Goal: Task Accomplishment & Management: Manage account settings

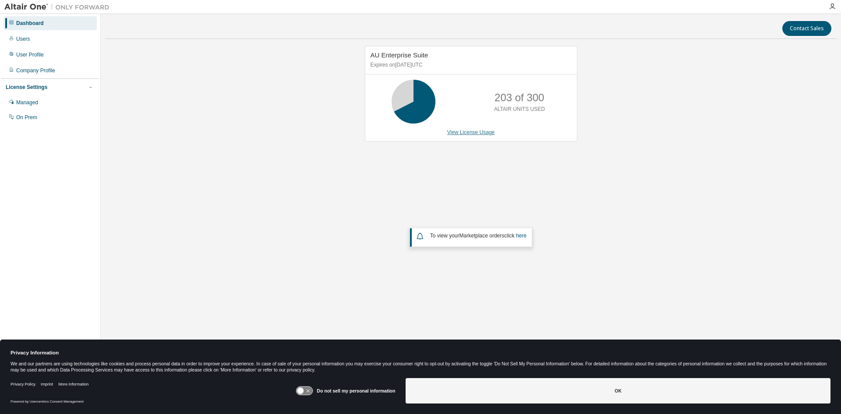
click at [478, 135] on link "View License Usage" at bounding box center [471, 132] width 48 height 6
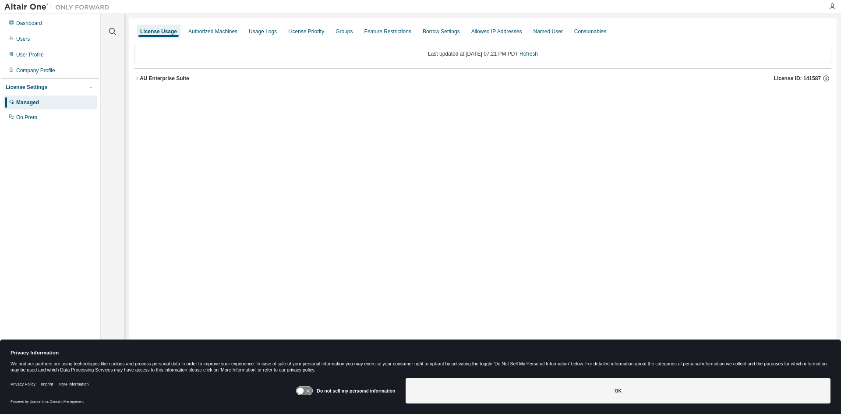
click at [136, 79] on icon "button" at bounding box center [136, 78] width 5 height 5
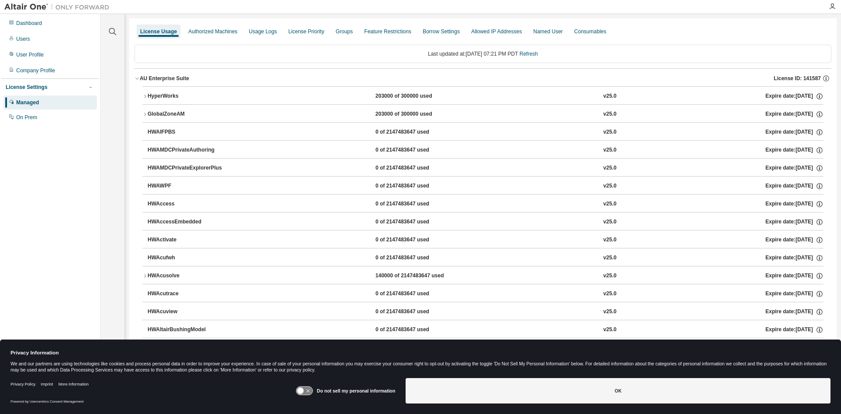
click at [229, 92] on div "HyperWorks 203000 of 300000 used v25.0 Expire date: 2026-04-17" at bounding box center [486, 96] width 676 height 8
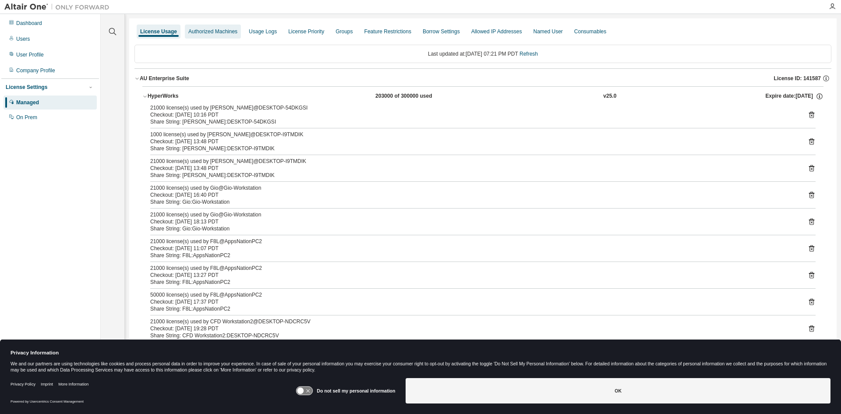
click at [217, 34] on div "Authorized Machines" at bounding box center [212, 31] width 49 height 7
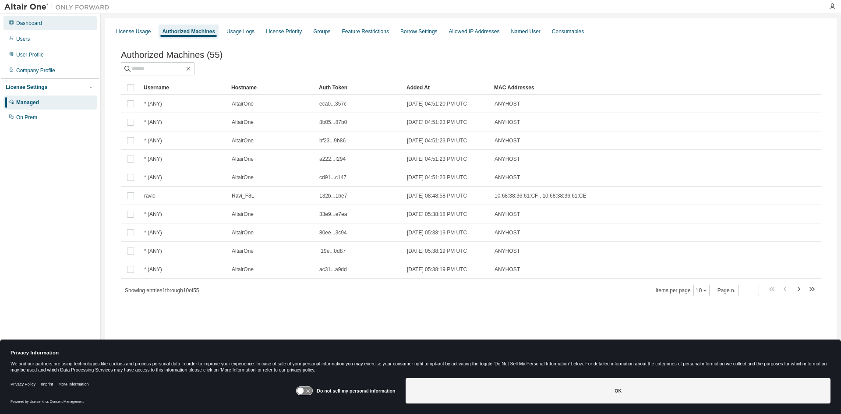
click at [59, 22] on div "Dashboard" at bounding box center [50, 23] width 93 height 14
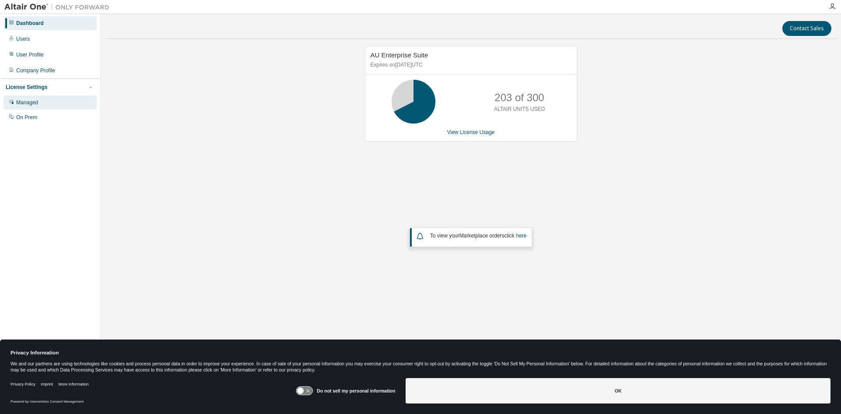
click at [53, 100] on div "Managed" at bounding box center [50, 102] width 93 height 14
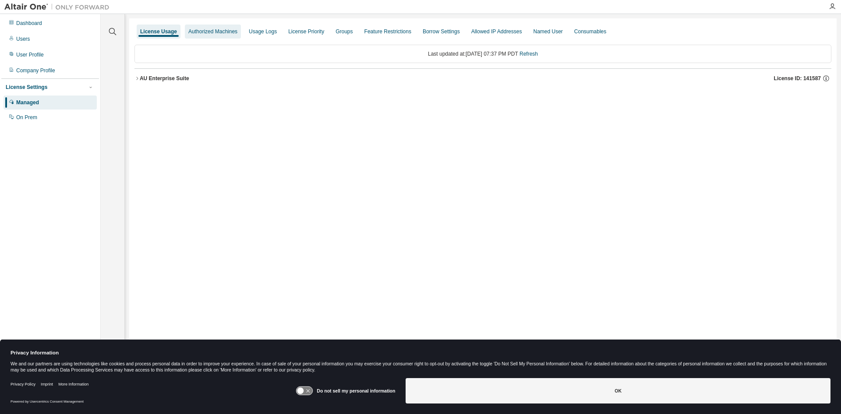
click at [221, 30] on div "Authorized Machines" at bounding box center [212, 31] width 49 height 7
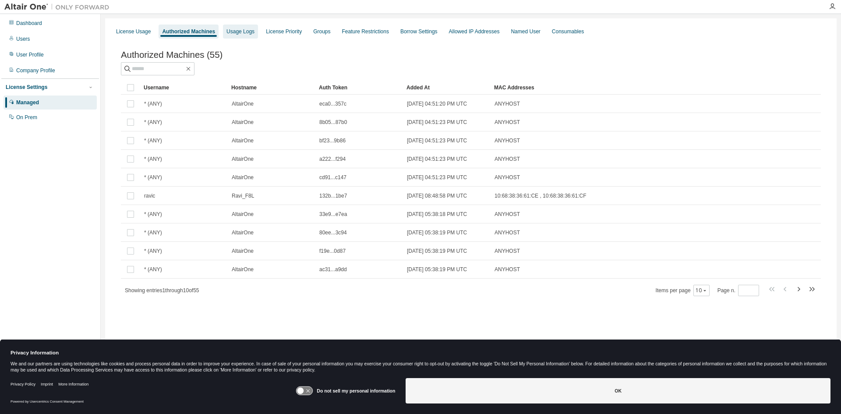
click at [235, 31] on div "Usage Logs" at bounding box center [240, 31] width 28 height 7
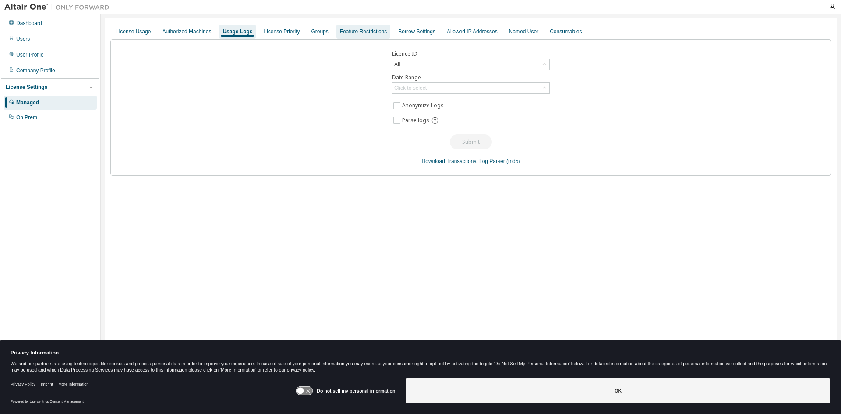
click at [370, 37] on div "Feature Restrictions" at bounding box center [363, 32] width 54 height 14
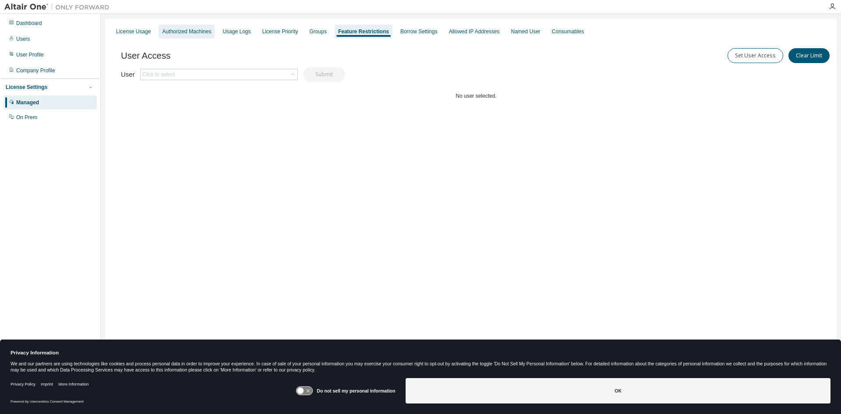
click at [180, 31] on div "Authorized Machines" at bounding box center [186, 31] width 49 height 7
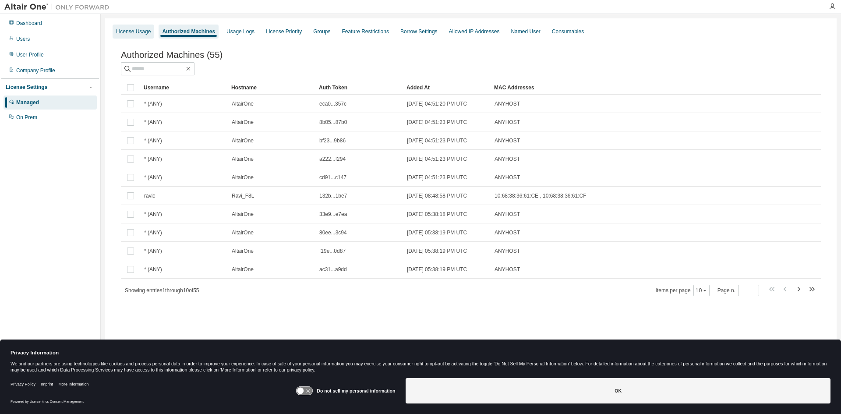
click at [127, 25] on div "License Usage" at bounding box center [134, 32] width 42 height 14
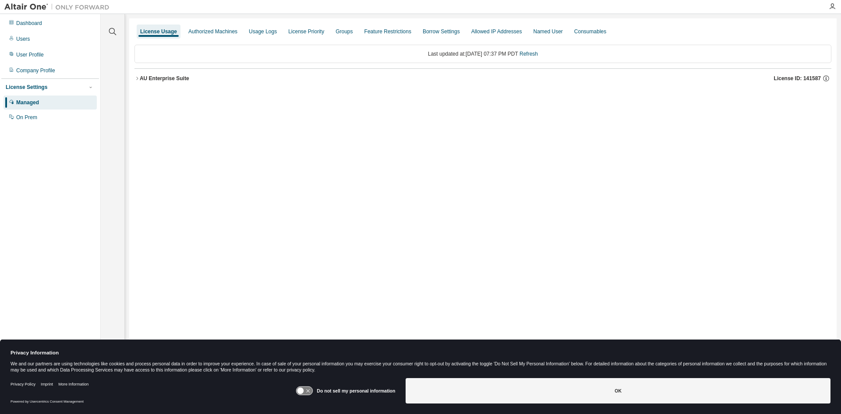
click at [148, 81] on div "AU Enterprise Suite" at bounding box center [164, 78] width 49 height 7
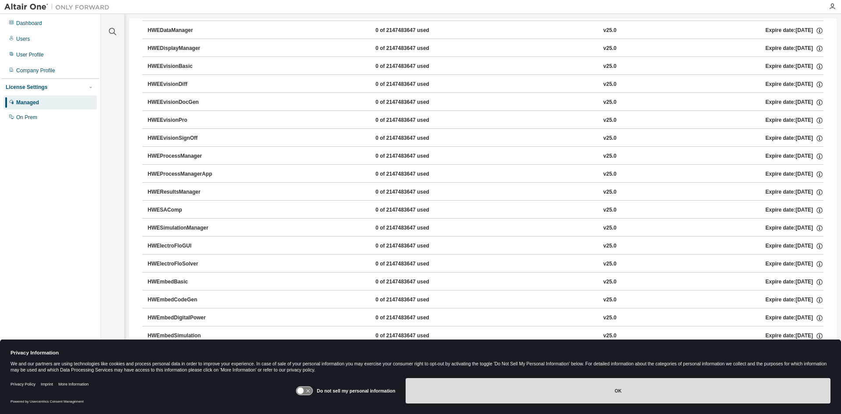
click at [536, 384] on button "OK" at bounding box center [617, 390] width 425 height 25
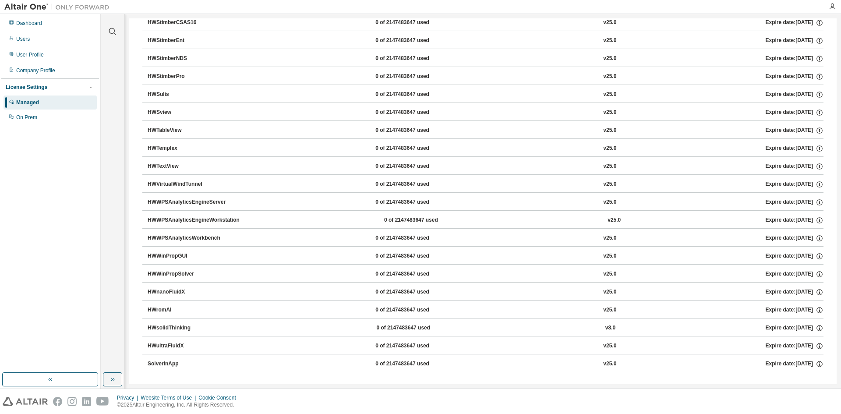
scroll to position [5642, 0]
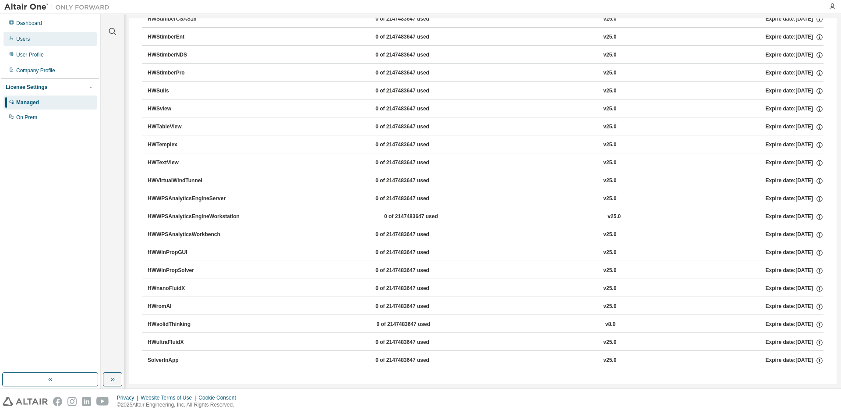
click at [41, 41] on div "Users" at bounding box center [50, 39] width 93 height 14
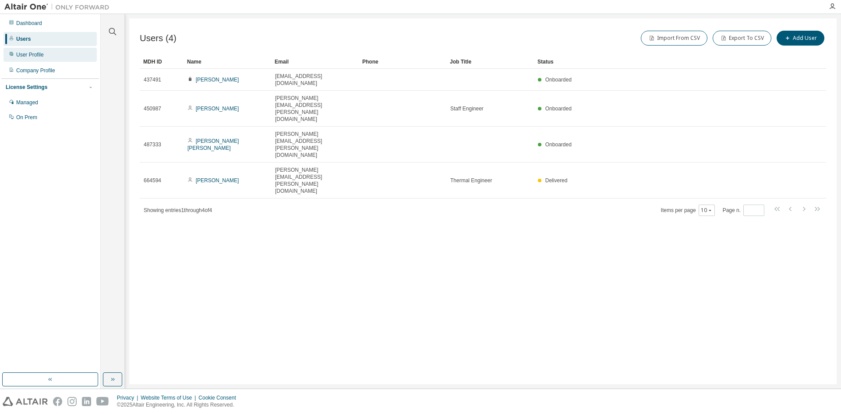
click at [61, 55] on div "User Profile" at bounding box center [50, 55] width 93 height 14
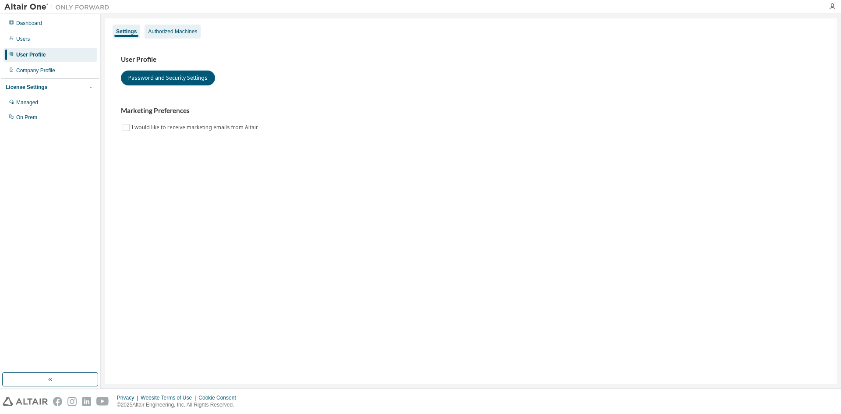
click at [148, 30] on div "Authorized Machines" at bounding box center [172, 31] width 49 height 7
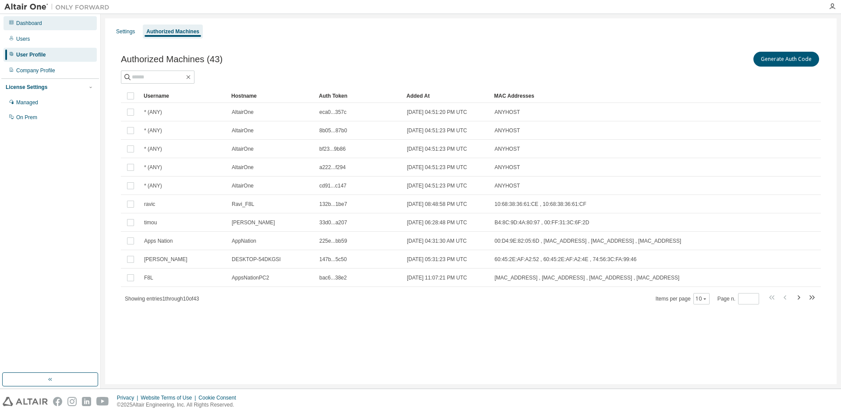
click at [39, 26] on div "Dashboard" at bounding box center [29, 23] width 26 height 7
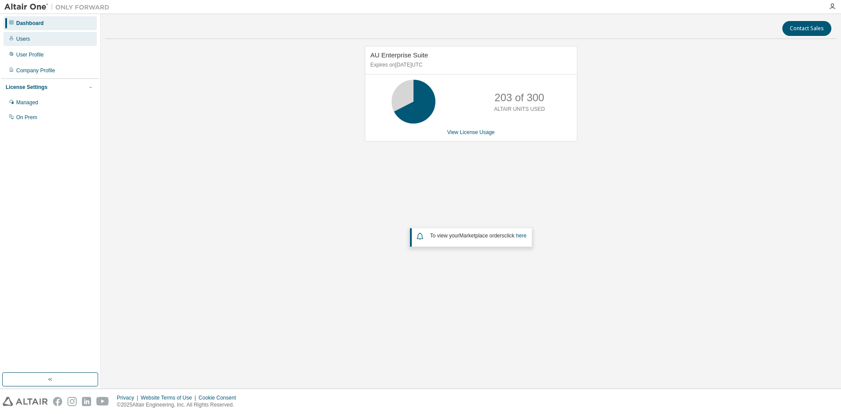
click at [46, 35] on div "Users" at bounding box center [50, 39] width 93 height 14
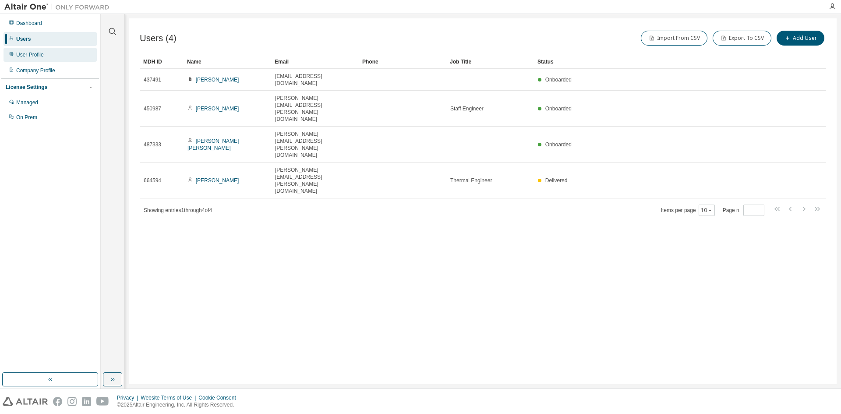
click at [55, 57] on div "User Profile" at bounding box center [50, 55] width 93 height 14
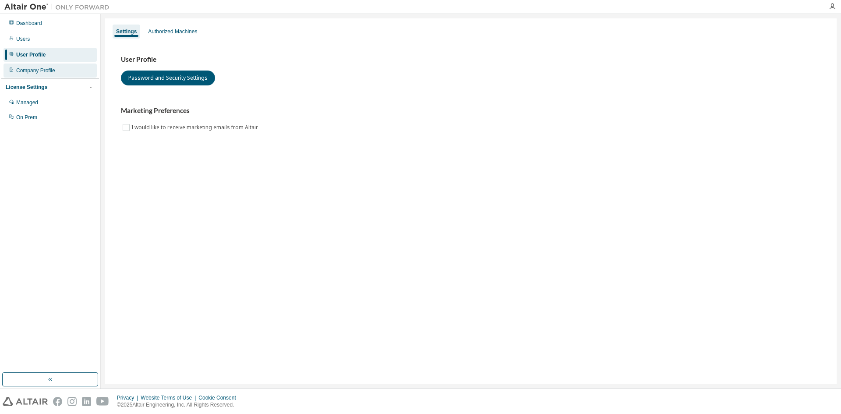
click at [58, 67] on div "Company Profile" at bounding box center [50, 70] width 93 height 14
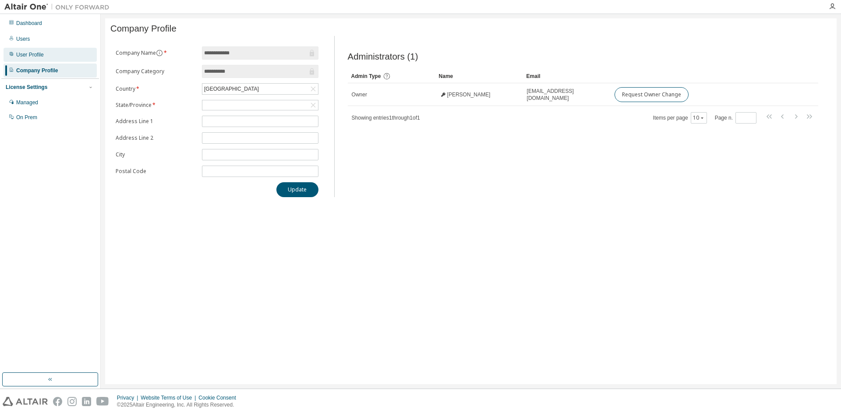
click at [66, 53] on div "User Profile" at bounding box center [50, 55] width 93 height 14
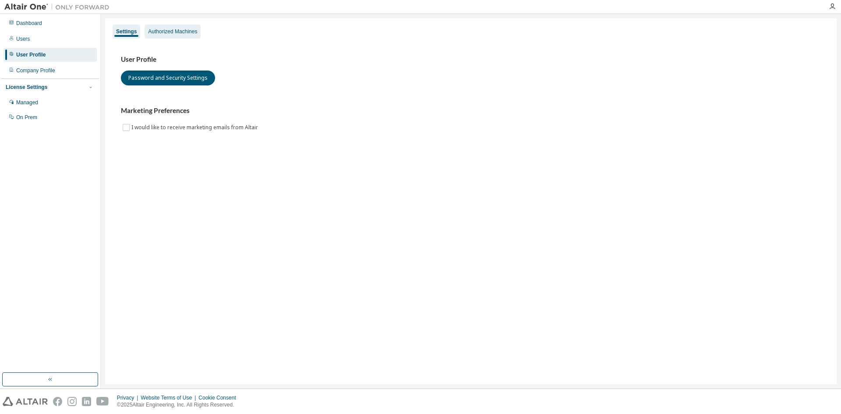
click at [154, 37] on div "Authorized Machines" at bounding box center [172, 32] width 56 height 14
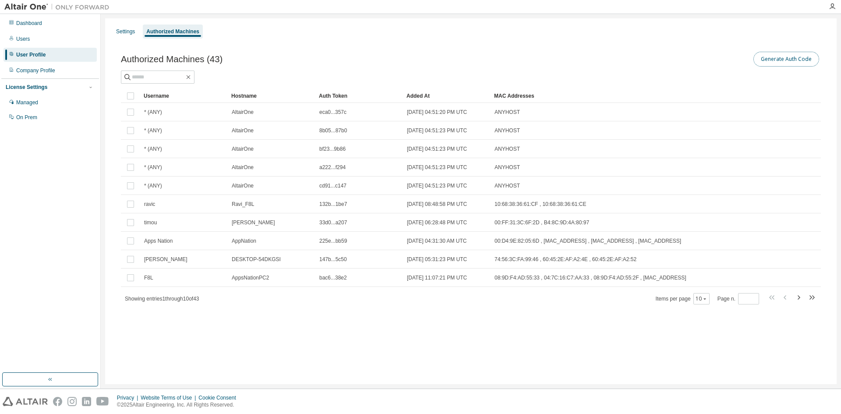
click at [781, 64] on button "Generate Auth Code" at bounding box center [786, 59] width 66 height 15
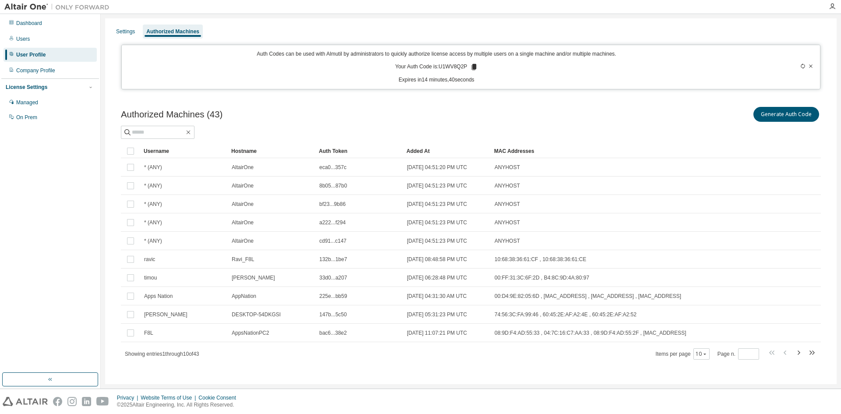
click at [808, 65] on icon at bounding box center [810, 65] width 5 height 5
